Goal: Transaction & Acquisition: Purchase product/service

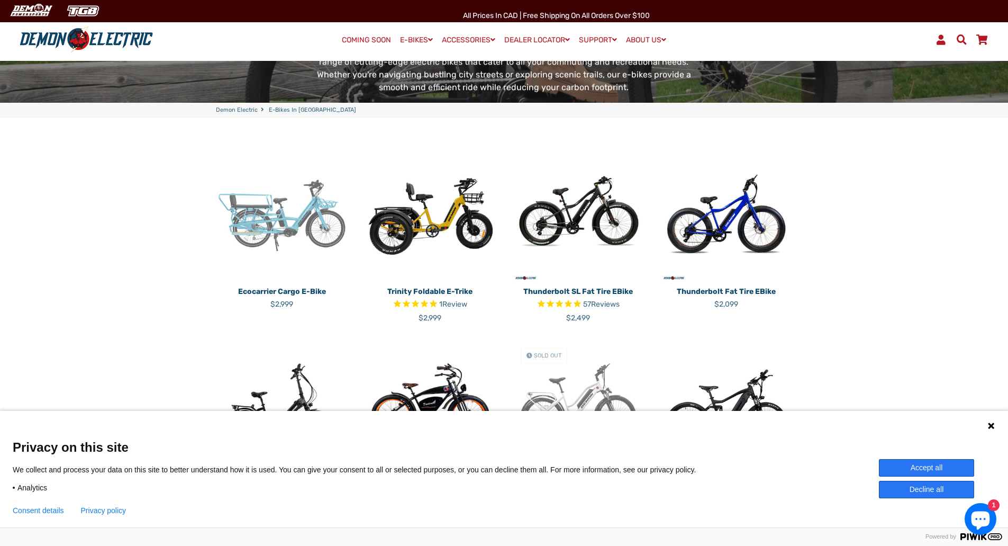
scroll to position [212, 0]
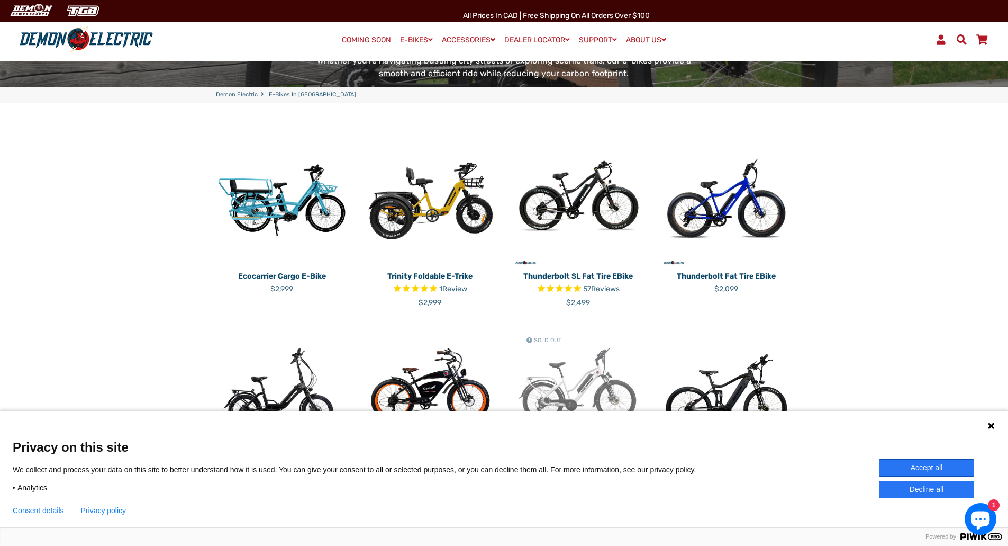
click at [988, 424] on icon at bounding box center [991, 425] width 8 height 8
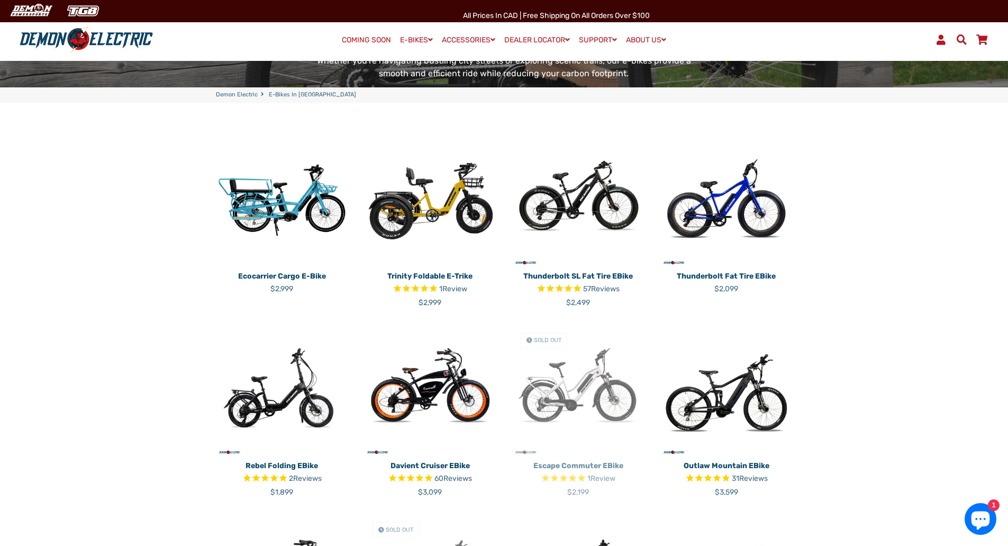
click at [725, 395] on img at bounding box center [726, 390] width 132 height 132
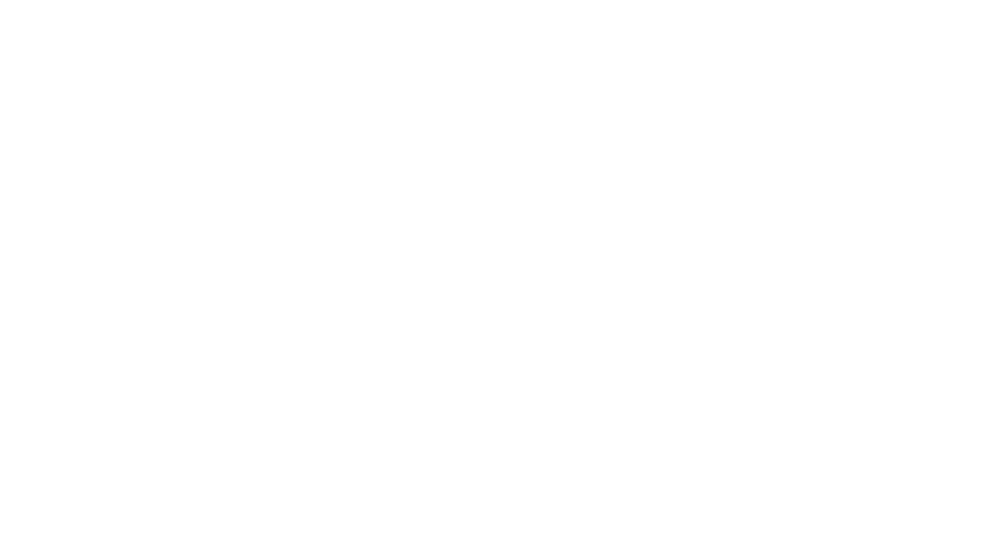
select select "******"
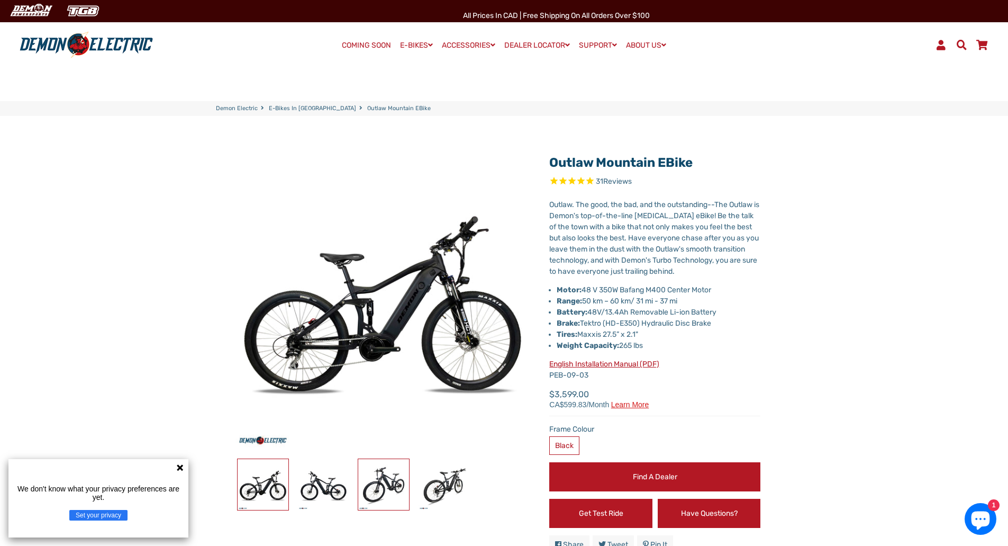
click at [386, 485] on img at bounding box center [383, 484] width 51 height 51
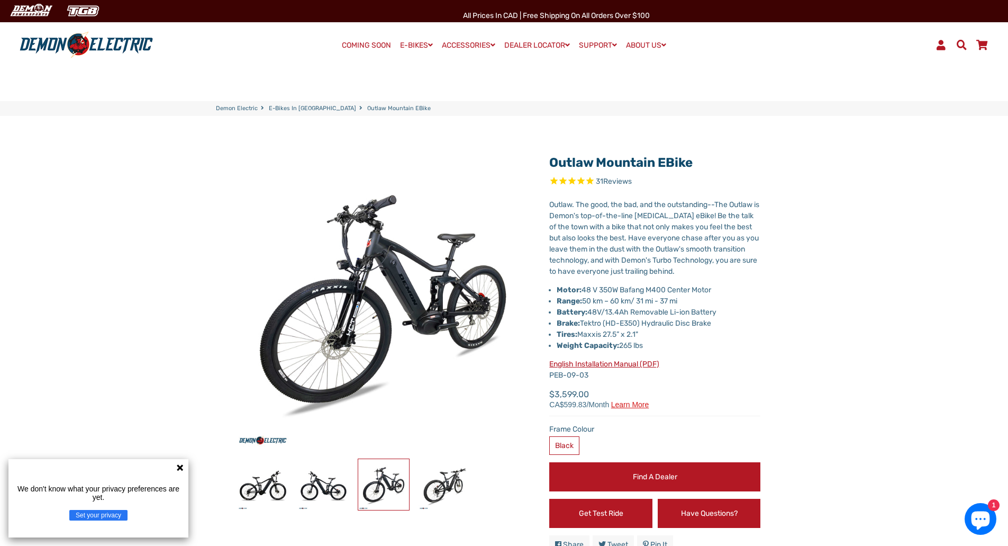
select select "******"
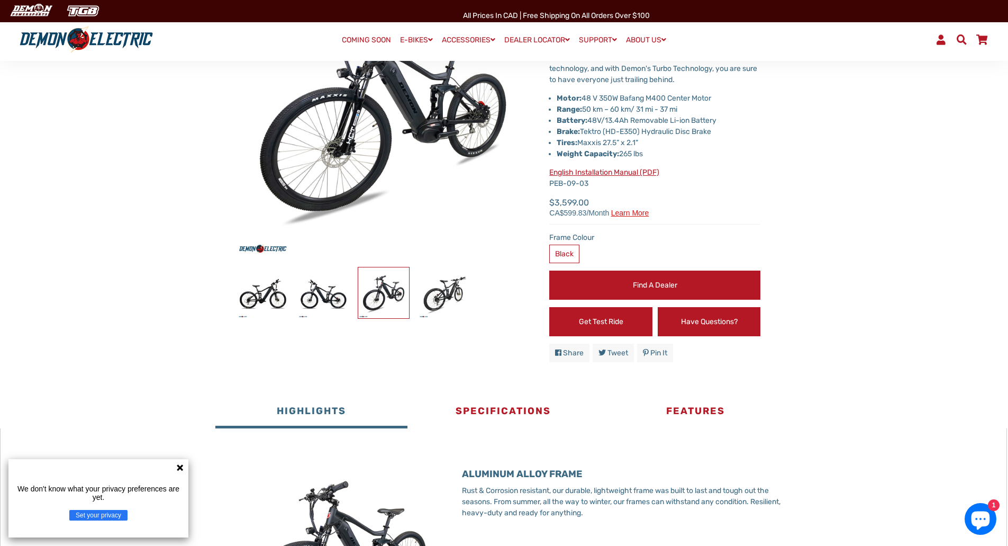
scroll to position [212, 0]
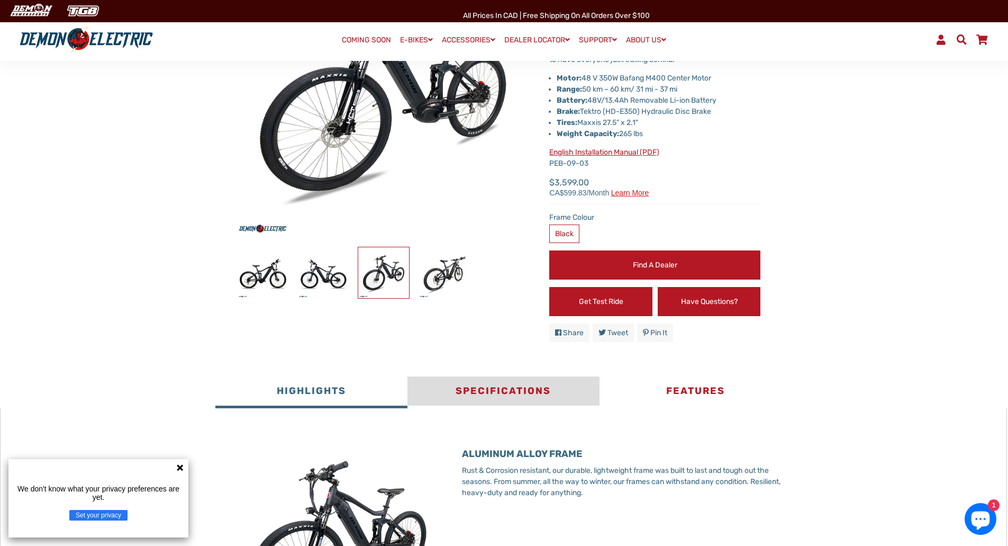
click at [490, 395] on button "Specifications" at bounding box center [503, 392] width 192 height 32
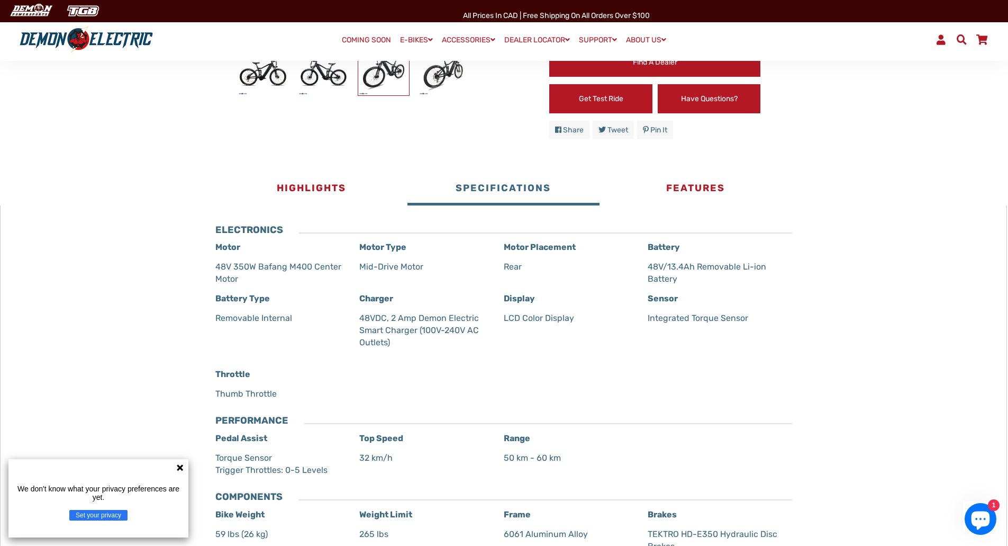
scroll to position [476, 0]
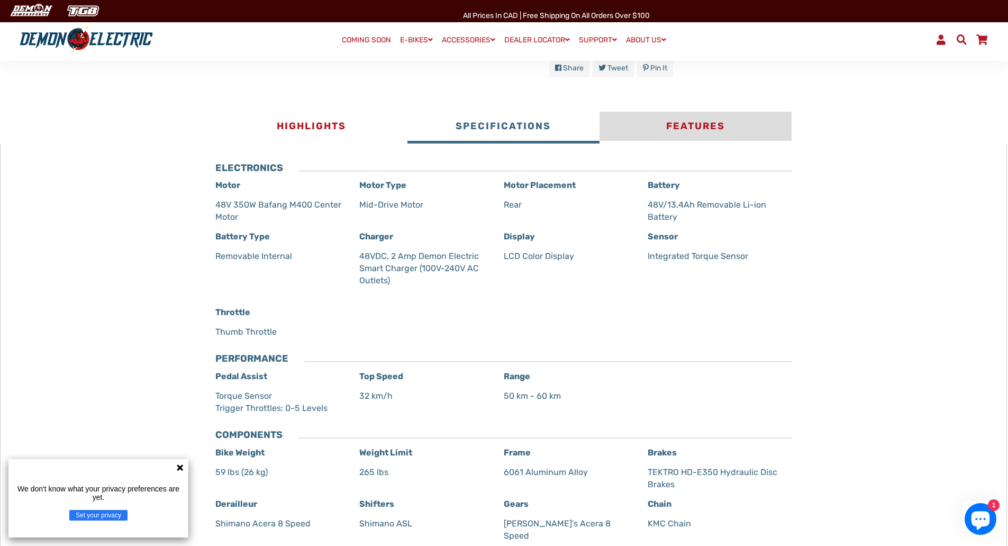
click at [674, 125] on button "Features" at bounding box center [696, 128] width 192 height 32
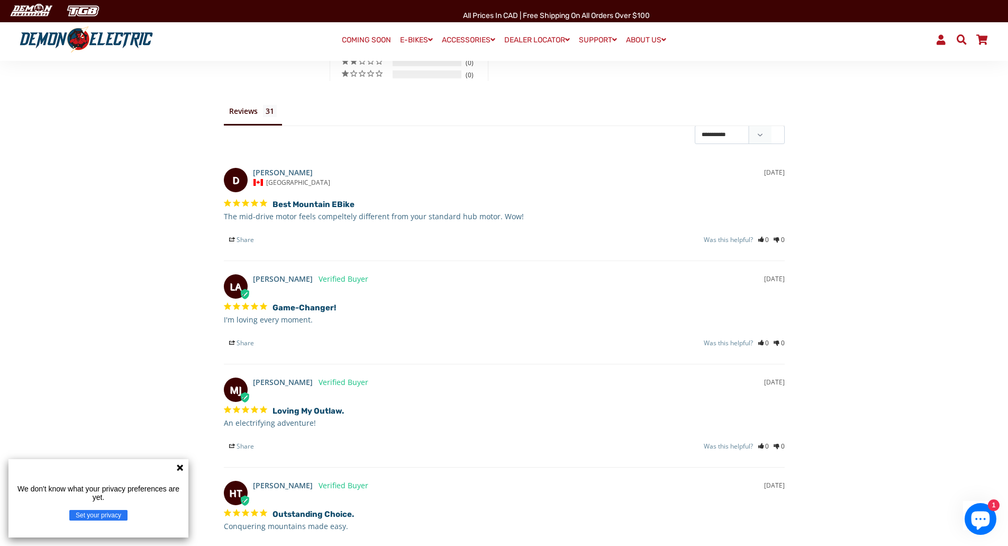
scroll to position [900, 0]
